Goal: Information Seeking & Learning: Learn about a topic

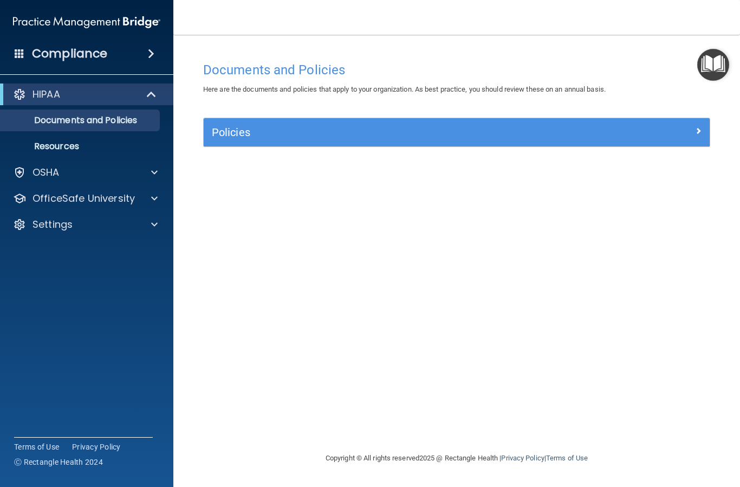
click at [57, 170] on p "OSHA" at bounding box center [46, 172] width 27 height 13
click at [53, 250] on p "OfficeSafe University" at bounding box center [84, 250] width 102 height 13
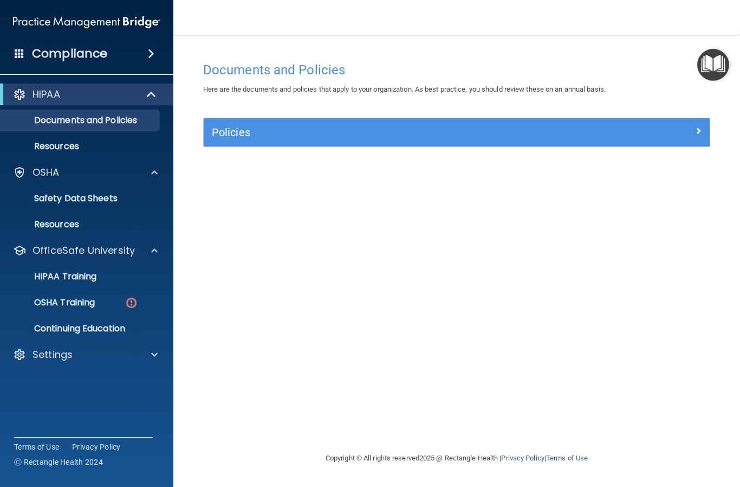
click at [80, 303] on p "OSHA Training" at bounding box center [51, 302] width 88 height 11
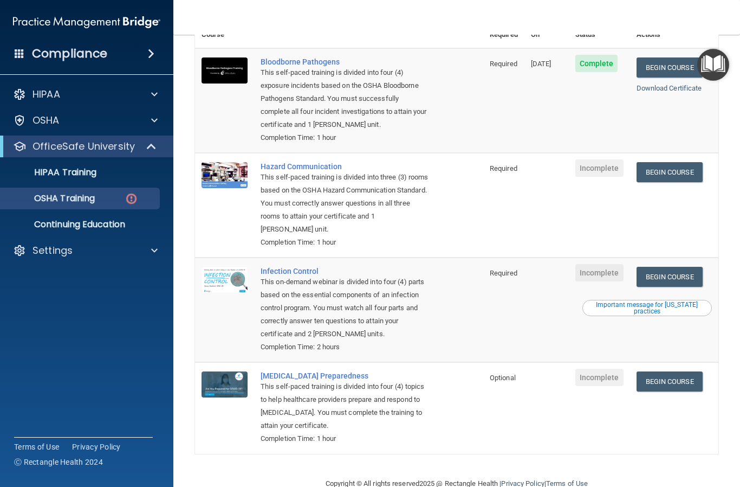
scroll to position [116, 0]
click at [693, 163] on link "Begin Course" at bounding box center [670, 173] width 66 height 20
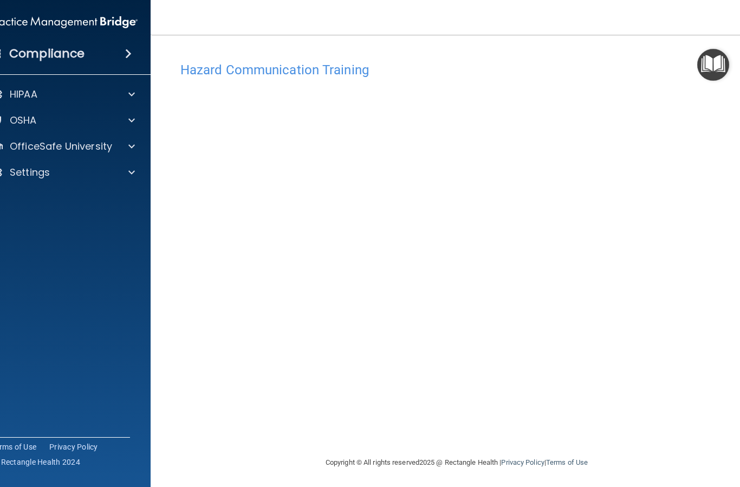
click at [68, 280] on accordion "HIPAA Documents and Policies Report an Incident Business Associates Emergency P…" at bounding box center [64, 212] width 174 height 267
click at [516, 472] on div "Copyright © All rights reserved 2025 @ Rectangle Health | Privacy Policy | Term…" at bounding box center [457, 462] width 396 height 35
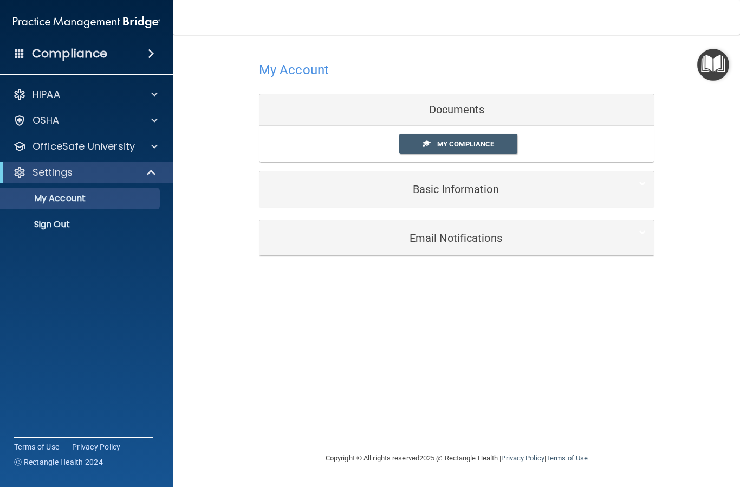
click at [615, 232] on div "Email Notifications" at bounding box center [440, 237] width 361 height 24
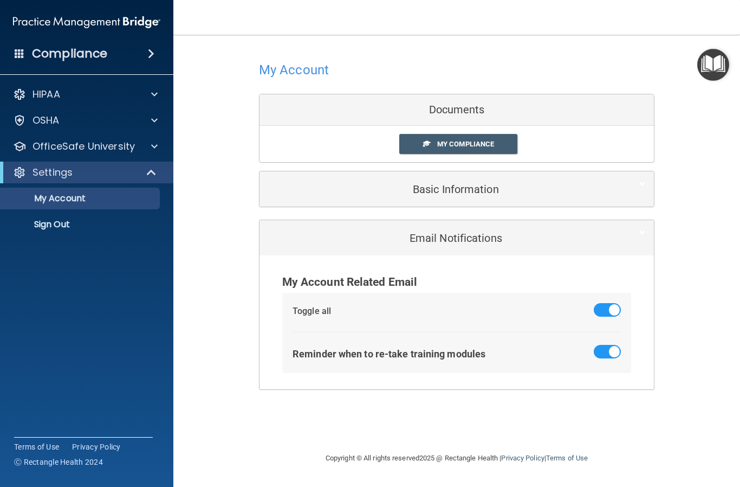
click at [701, 171] on div "My Account Documents My Compliance My Compliance My BAA Basic Information Full …" at bounding box center [456, 224] width 523 height 357
click at [476, 191] on h5 "Basic Information" at bounding box center [440, 189] width 345 height 12
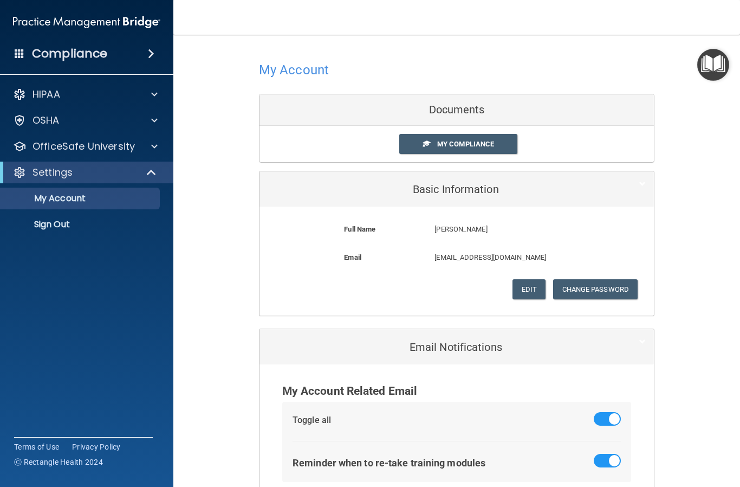
click at [469, 141] on span "My Compliance" at bounding box center [465, 144] width 57 height 8
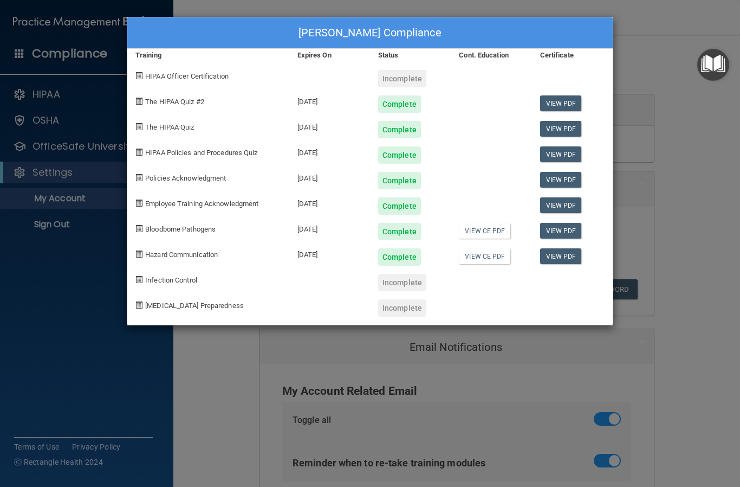
click at [408, 281] on div "Incomplete" at bounding box center [402, 282] width 48 height 17
click at [406, 274] on div "Incomplete" at bounding box center [402, 282] width 48 height 17
click at [403, 89] on div "Complete" at bounding box center [410, 99] width 81 height 25
click at [655, 45] on div "Andrea McGowen's Compliance Training Expires On Status Cont. Education Certific…" at bounding box center [370, 243] width 740 height 487
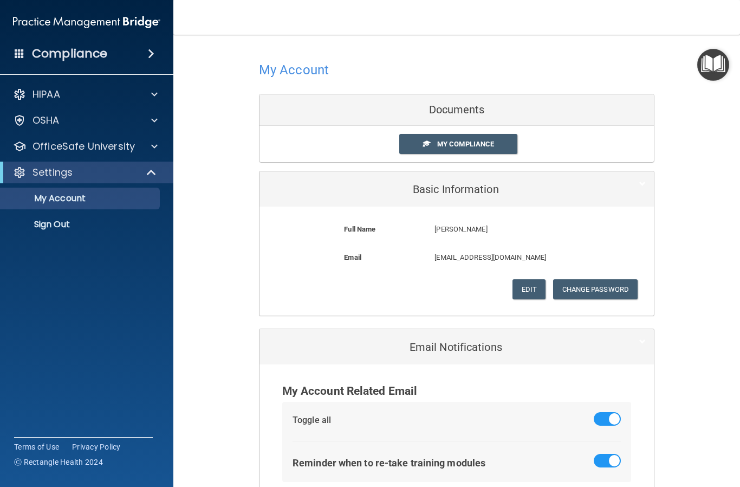
click at [113, 199] on p "My Account" at bounding box center [81, 198] width 148 height 11
click at [146, 152] on div at bounding box center [152, 146] width 27 height 13
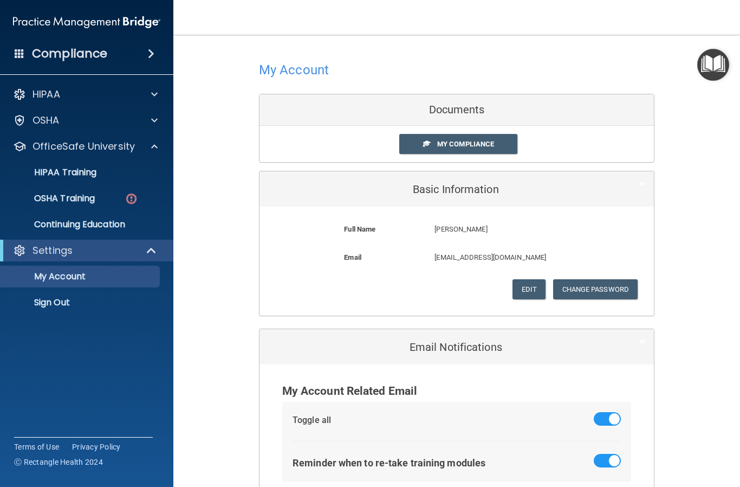
click at [105, 199] on div "OSHA Training" at bounding box center [81, 198] width 148 height 11
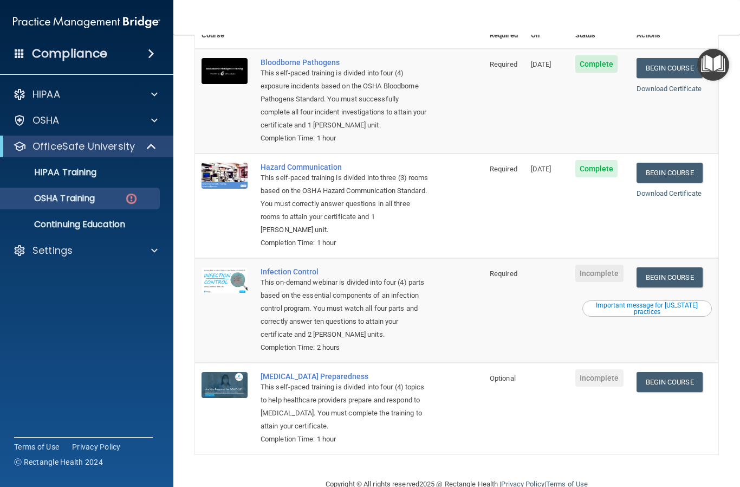
scroll to position [116, 0]
click at [610, 264] on span "Incomplete" at bounding box center [599, 272] width 48 height 17
click at [695, 267] on link "Begin Course" at bounding box center [670, 277] width 66 height 20
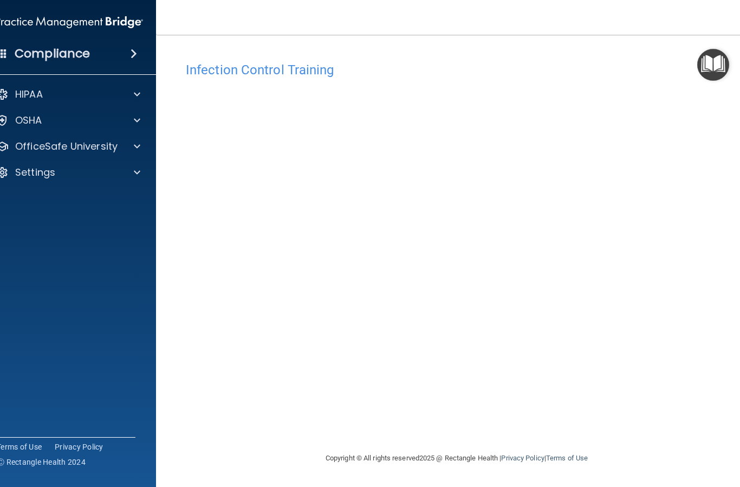
click at [27, 90] on p "HIPAA" at bounding box center [29, 94] width 28 height 13
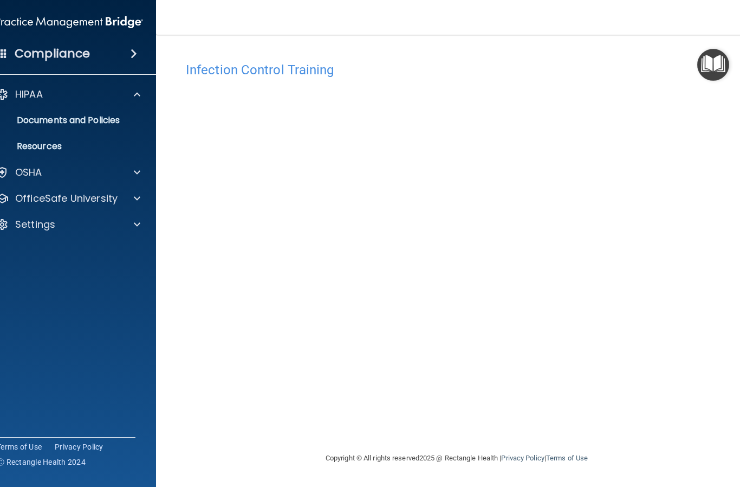
click at [29, 176] on p "OSHA" at bounding box center [28, 172] width 27 height 13
click at [21, 247] on p "OfficeSafe University" at bounding box center [66, 250] width 102 height 13
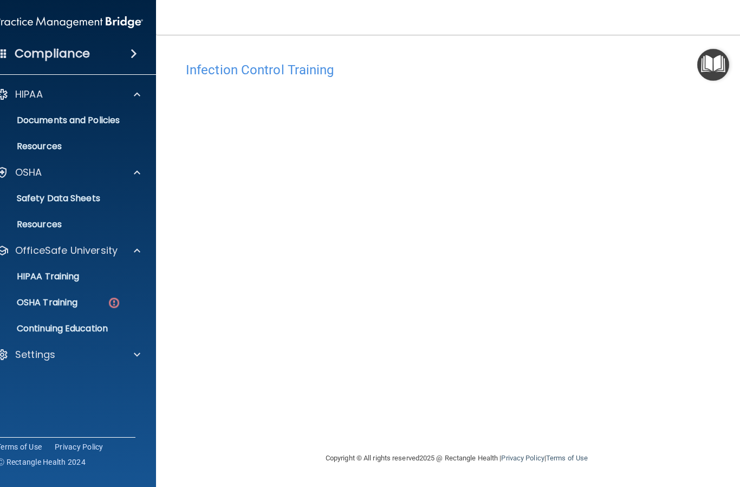
click at [34, 304] on p "OSHA Training" at bounding box center [34, 302] width 88 height 11
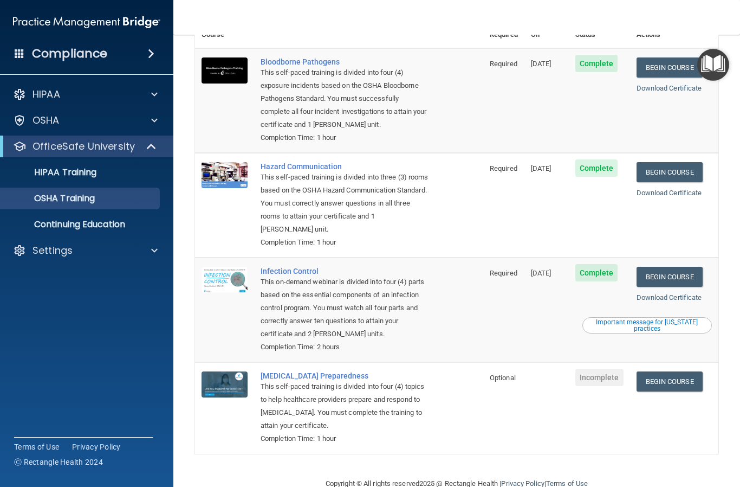
scroll to position [86, 0]
click at [607, 369] on span "Incomplete" at bounding box center [599, 377] width 48 height 17
click at [671, 372] on link "Begin Course" at bounding box center [670, 382] width 66 height 20
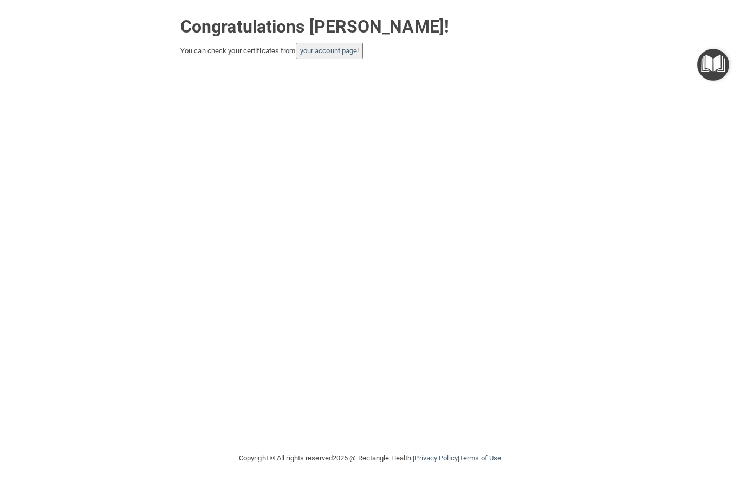
click at [338, 43] on button "your account page!" at bounding box center [330, 51] width 68 height 16
click at [330, 49] on link "your account page!" at bounding box center [329, 51] width 59 height 8
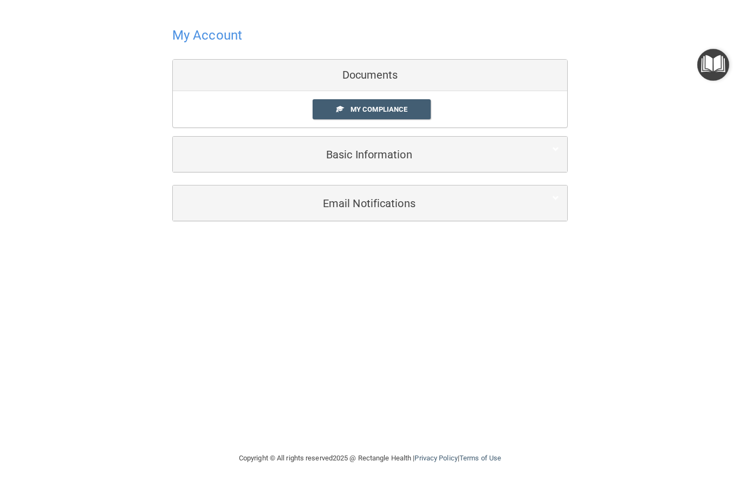
click at [364, 99] on link "My Compliance" at bounding box center [372, 109] width 119 height 20
click at [345, 105] on link "My Compliance" at bounding box center [372, 109] width 119 height 20
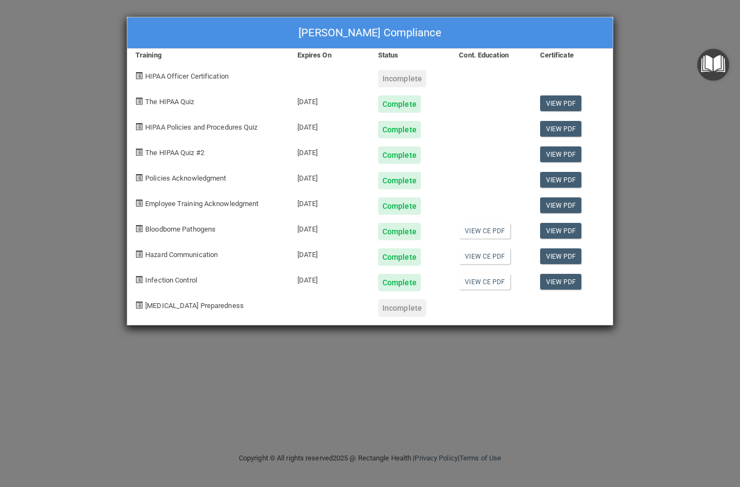
click at [398, 308] on div "Incomplete" at bounding box center [402, 307] width 48 height 17
click at [58, 122] on div "Andrea McGowen's Compliance Training Expires On Status Cont. Education Certific…" at bounding box center [370, 243] width 740 height 487
click at [171, 82] on div "HIPAA Officer Certification" at bounding box center [208, 74] width 162 height 25
click at [180, 82] on div "HIPAA Officer Certification" at bounding box center [208, 74] width 162 height 25
click at [158, 74] on span "HIPAA Officer Certification" at bounding box center [186, 76] width 83 height 8
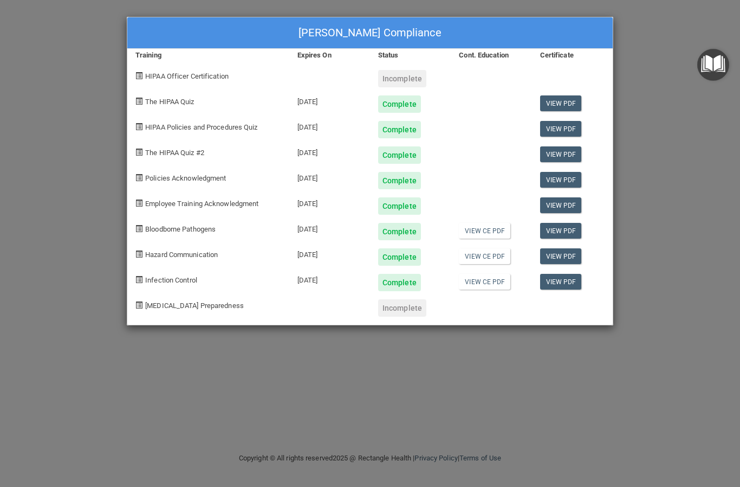
click at [143, 83] on div "HIPAA Officer Certification" at bounding box center [208, 74] width 162 height 25
click at [142, 80] on div "HIPAA Officer Certification" at bounding box center [208, 74] width 162 height 25
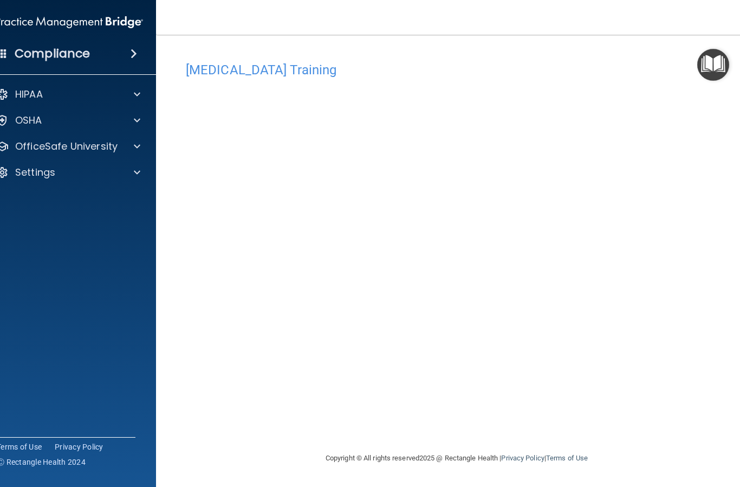
click at [38, 92] on p "HIPAA" at bounding box center [29, 94] width 28 height 13
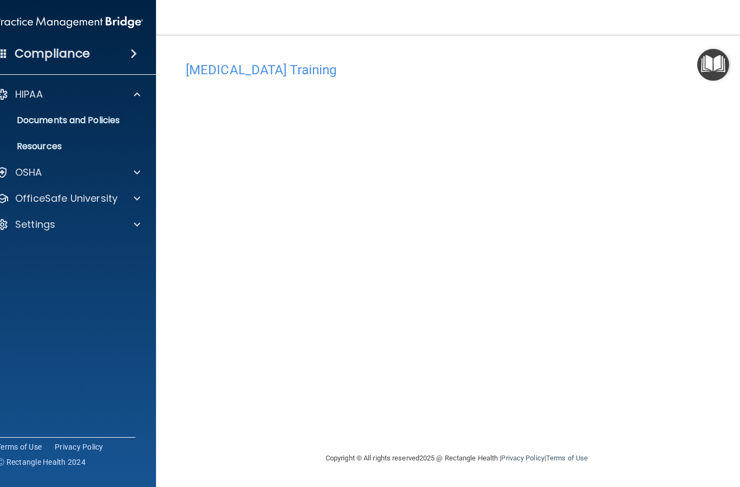
click at [44, 121] on p "Documents and Policies" at bounding box center [64, 120] width 148 height 11
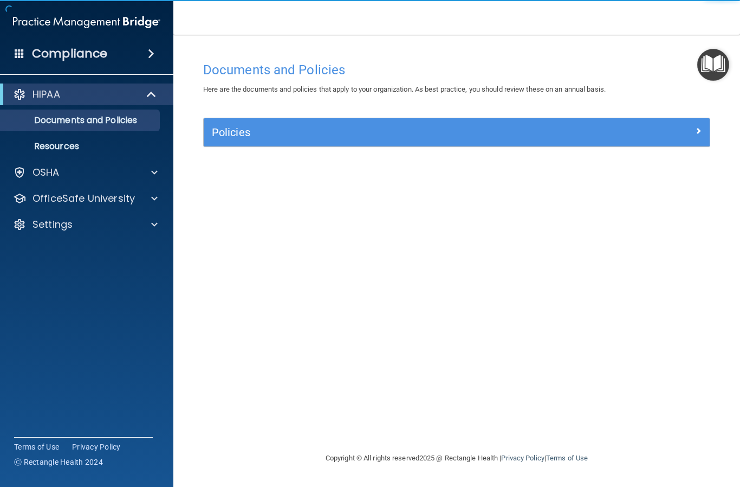
click at [49, 148] on p "Resources" at bounding box center [81, 146] width 148 height 11
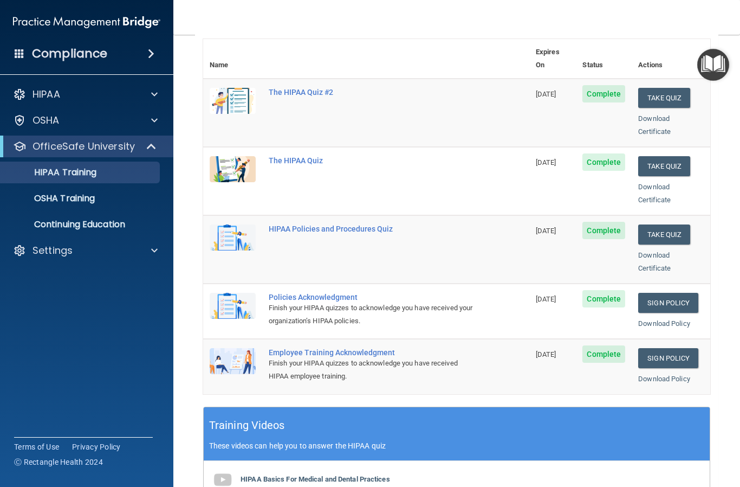
scroll to position [72, 0]
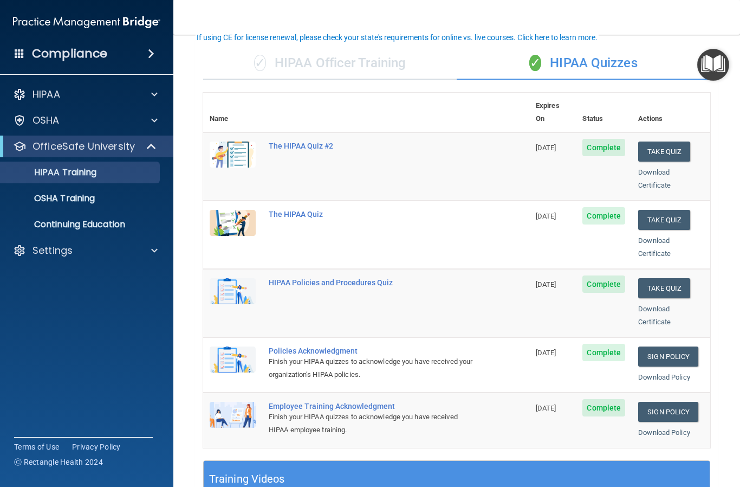
click at [255, 50] on div "✓ HIPAA Officer Training" at bounding box center [330, 63] width 254 height 33
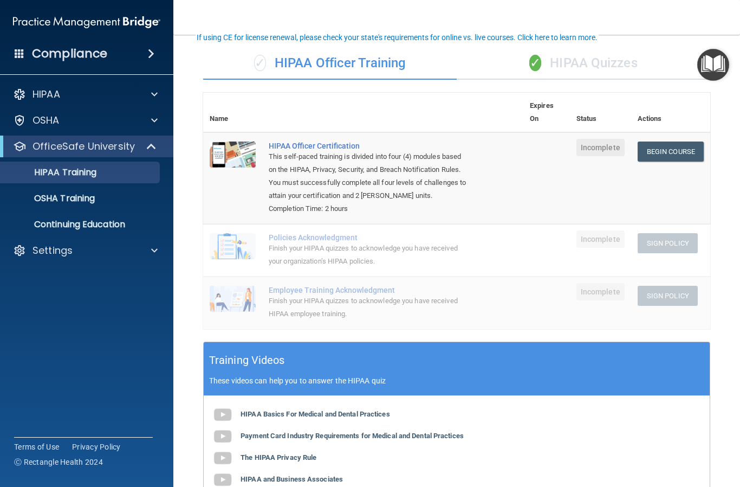
click at [254, 66] on span "✓" at bounding box center [260, 63] width 12 height 16
click at [694, 157] on link "Begin Course" at bounding box center [671, 151] width 66 height 20
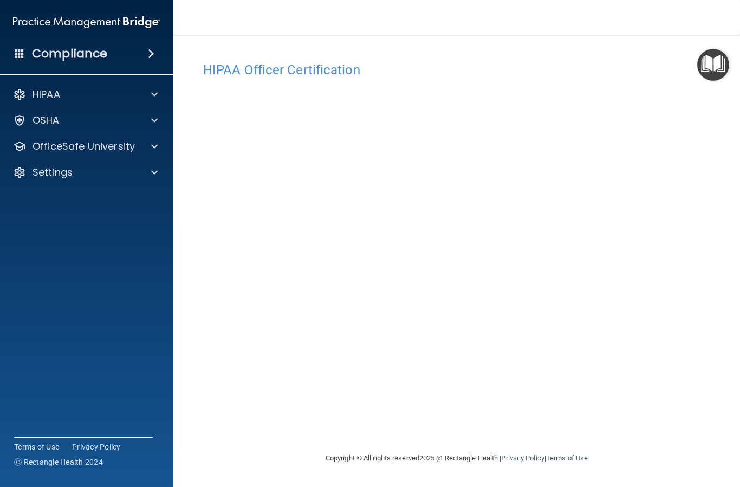
click at [739, 134] on main "HIPAA Officer Certification This course doesn’t expire until . Are you sure you…" at bounding box center [456, 261] width 567 height 452
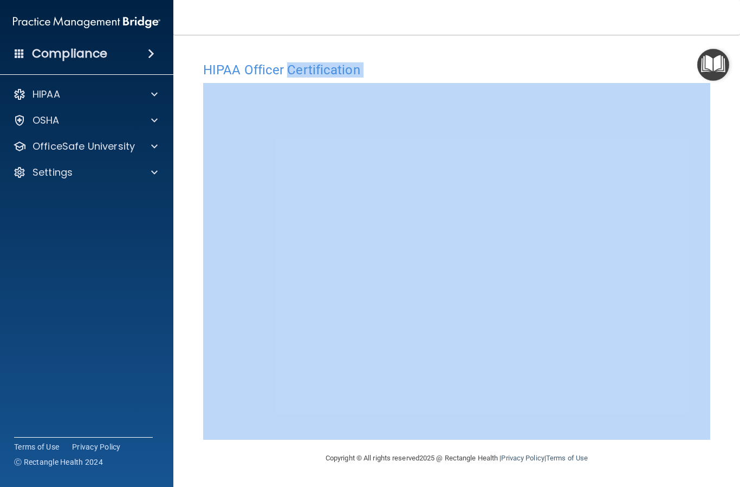
click at [736, 14] on nav "Toggle navigation [PERSON_NAME] [EMAIL_ADDRESS][DOMAIN_NAME] Manage My Enterpri…" at bounding box center [456, 17] width 567 height 35
click at [383, 20] on nav "Toggle navigation [PERSON_NAME] [EMAIL_ADDRESS][DOMAIN_NAME] Manage My Enterpri…" at bounding box center [456, 17] width 567 height 35
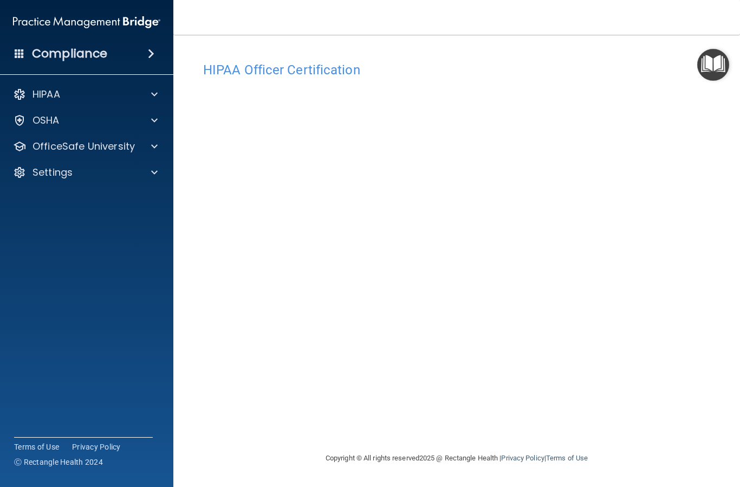
click at [711, 453] on footer "Copyright © All rights reserved 2025 @ Rectangle Health | Privacy Policy | Term…" at bounding box center [456, 458] width 523 height 35
click at [724, 435] on main "HIPAA Officer Certification This course doesn’t expire until . Are you sure you…" at bounding box center [456, 261] width 567 height 452
click at [717, 433] on div "HIPAA Officer Certification This course doesn’t expire until . Are you sure you…" at bounding box center [456, 253] width 523 height 395
click at [708, 450] on footer "Copyright © All rights reserved 2025 @ Rectangle Health | Privacy Policy | Term…" at bounding box center [456, 458] width 523 height 35
click at [738, 198] on main "HIPAA Officer Certification This course doesn’t expire until . Are you sure you…" at bounding box center [456, 261] width 567 height 452
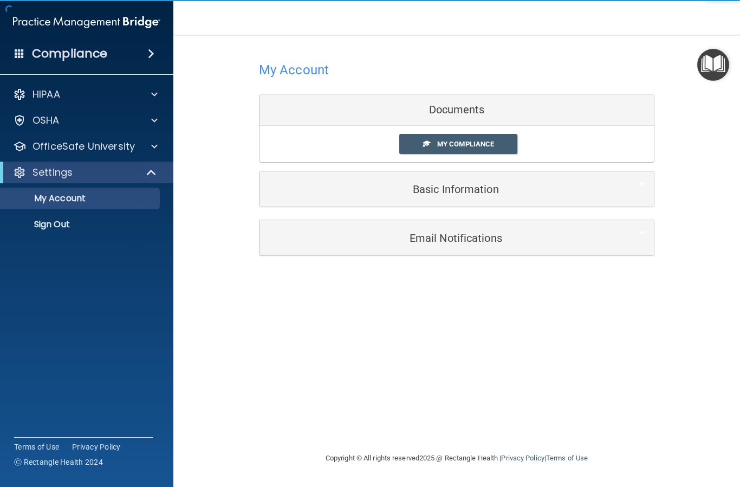
click at [463, 190] on h5 "Basic Information" at bounding box center [440, 189] width 345 height 12
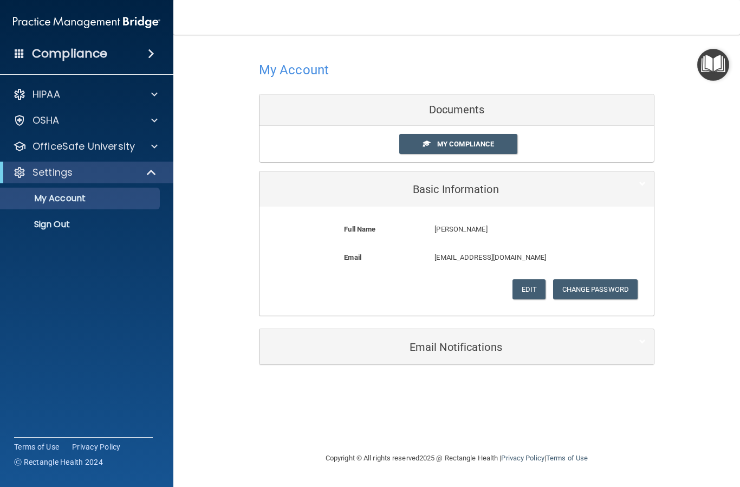
click at [483, 140] on span "My Compliance" at bounding box center [465, 144] width 57 height 8
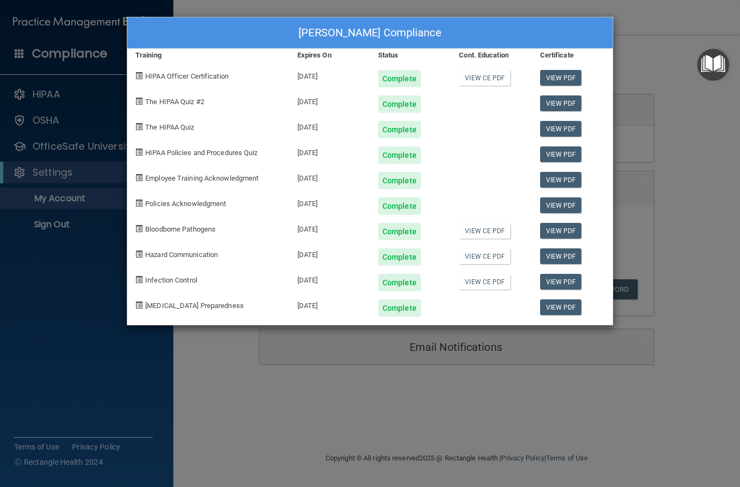
click at [698, 192] on div "[PERSON_NAME] Compliance Training Expires On Status Cont. Education Certificate…" at bounding box center [370, 243] width 740 height 487
